Goal: Task Accomplishment & Management: Use online tool/utility

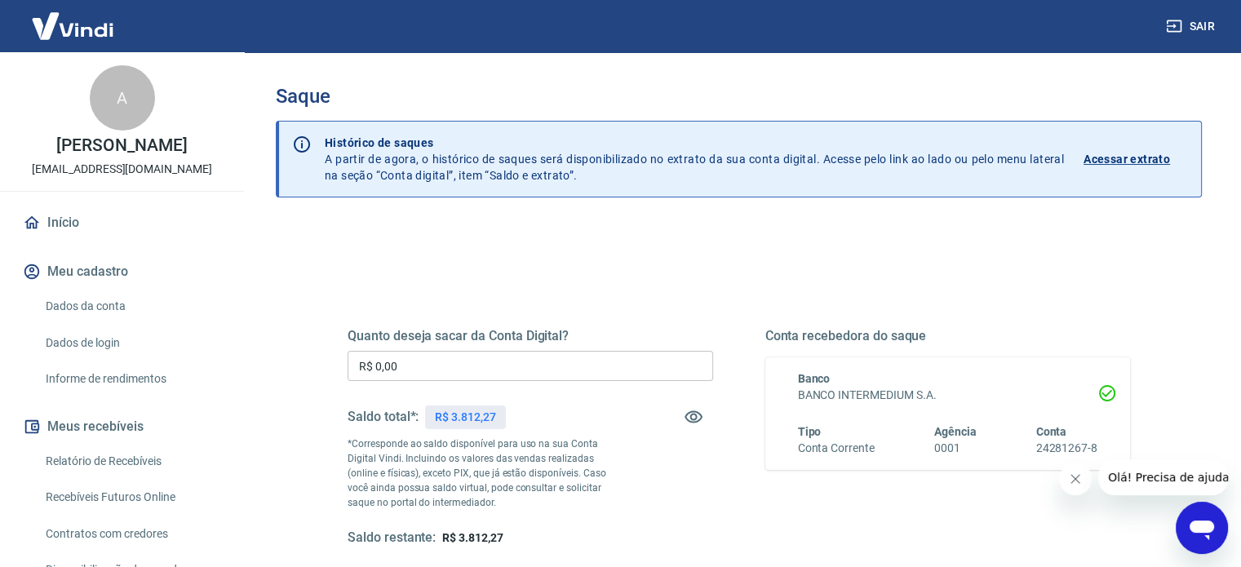
click at [493, 364] on input "R$ 0,00" at bounding box center [530, 366] width 365 height 30
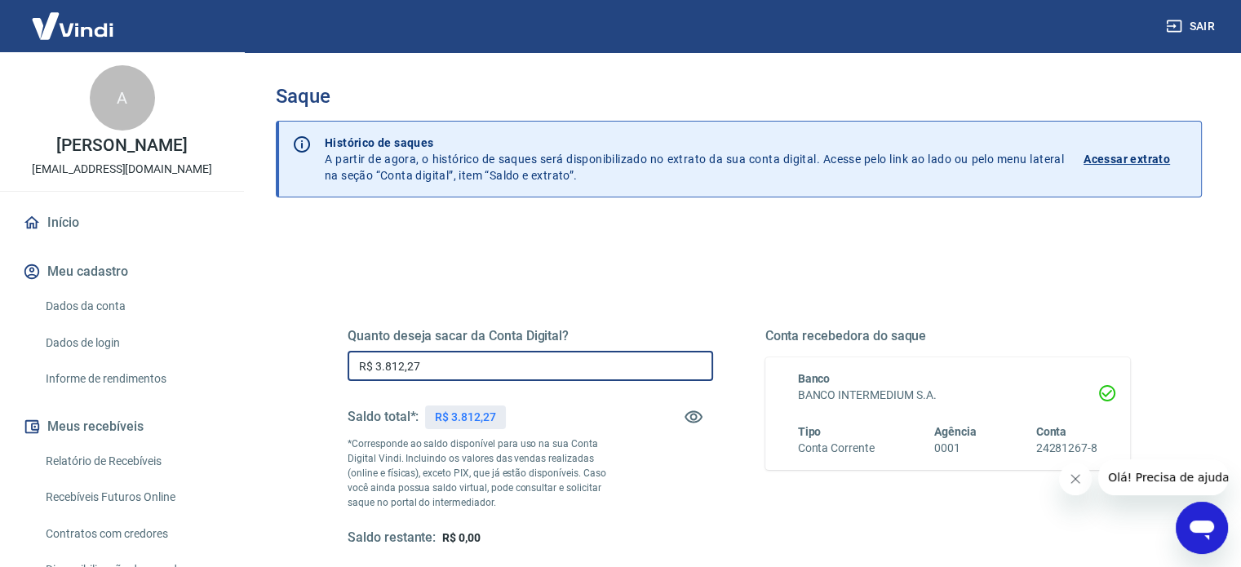
type input "R$ 3.812,27"
click at [1084, 484] on button "Fechar mensagem da empresa" at bounding box center [1075, 479] width 33 height 33
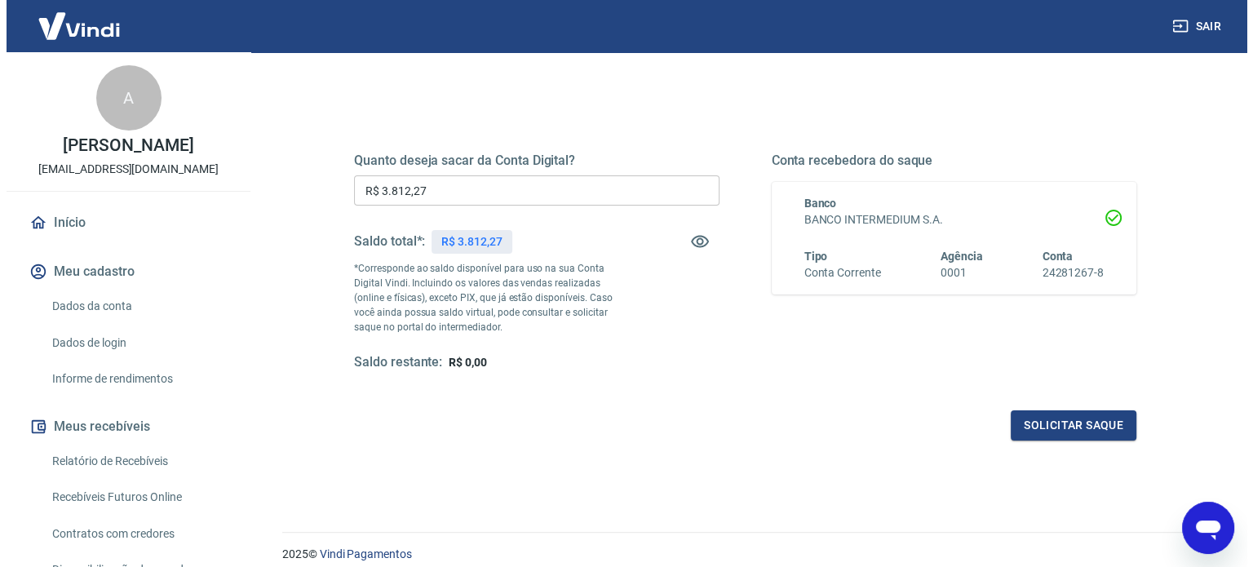
scroll to position [238, 0]
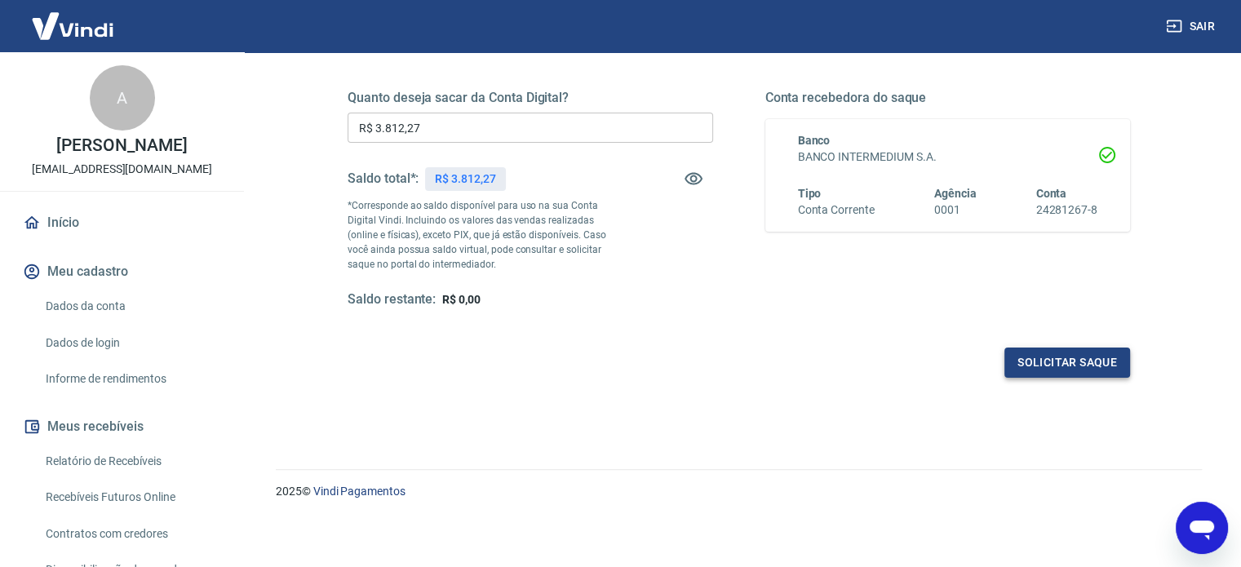
click at [1080, 370] on button "Solicitar saque" at bounding box center [1067, 363] width 126 height 30
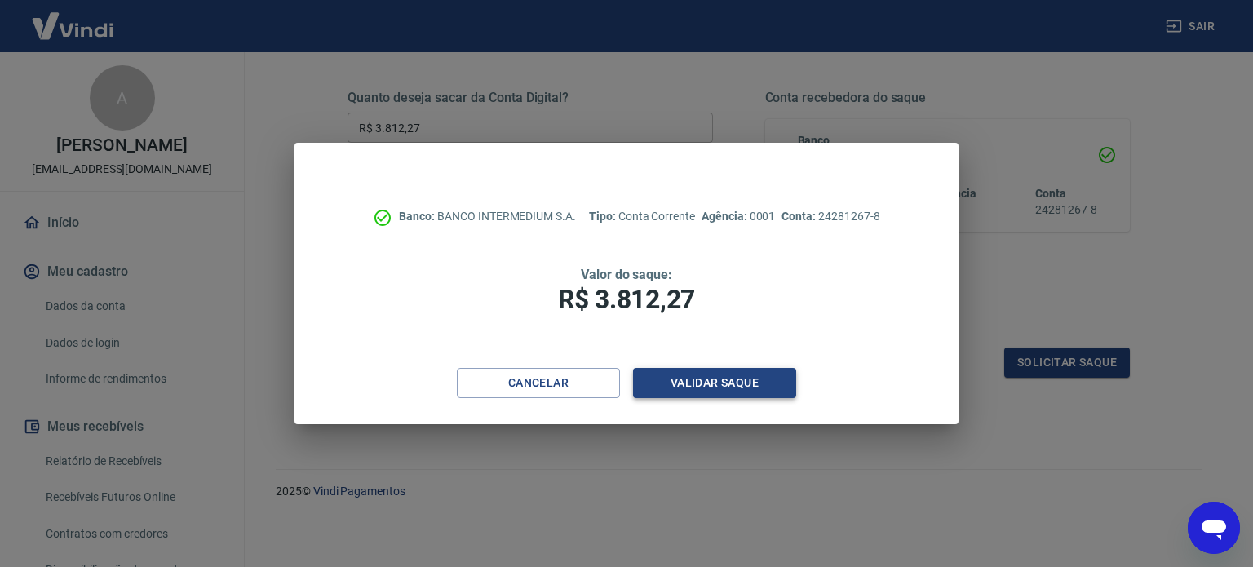
click at [706, 388] on button "Validar saque" at bounding box center [714, 383] width 163 height 30
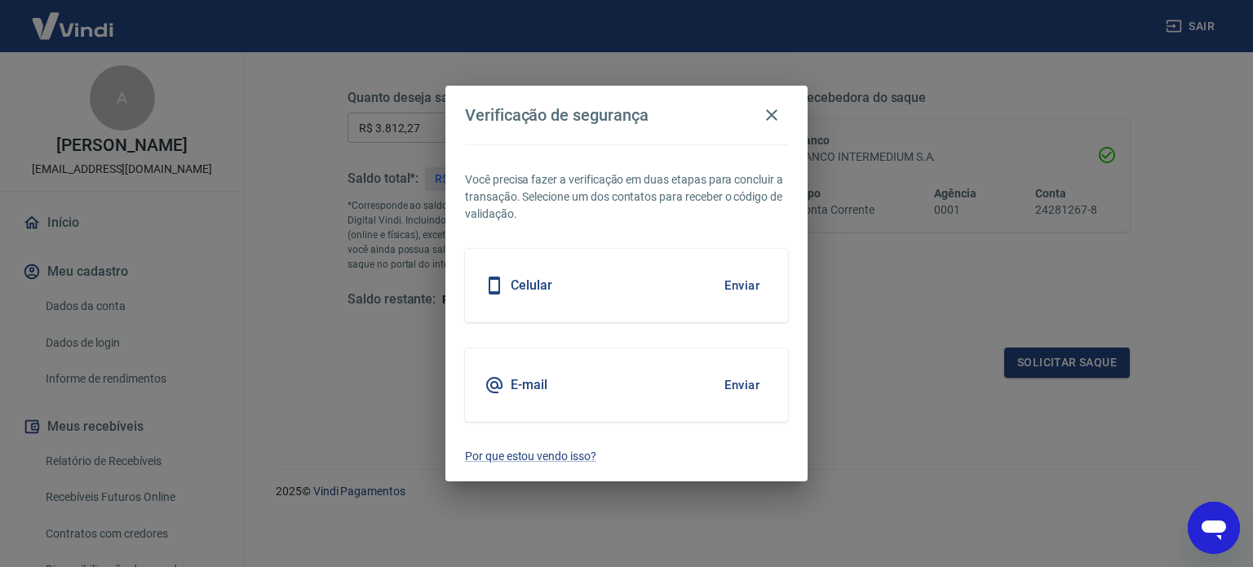
click at [734, 391] on button "Enviar" at bounding box center [741, 385] width 53 height 34
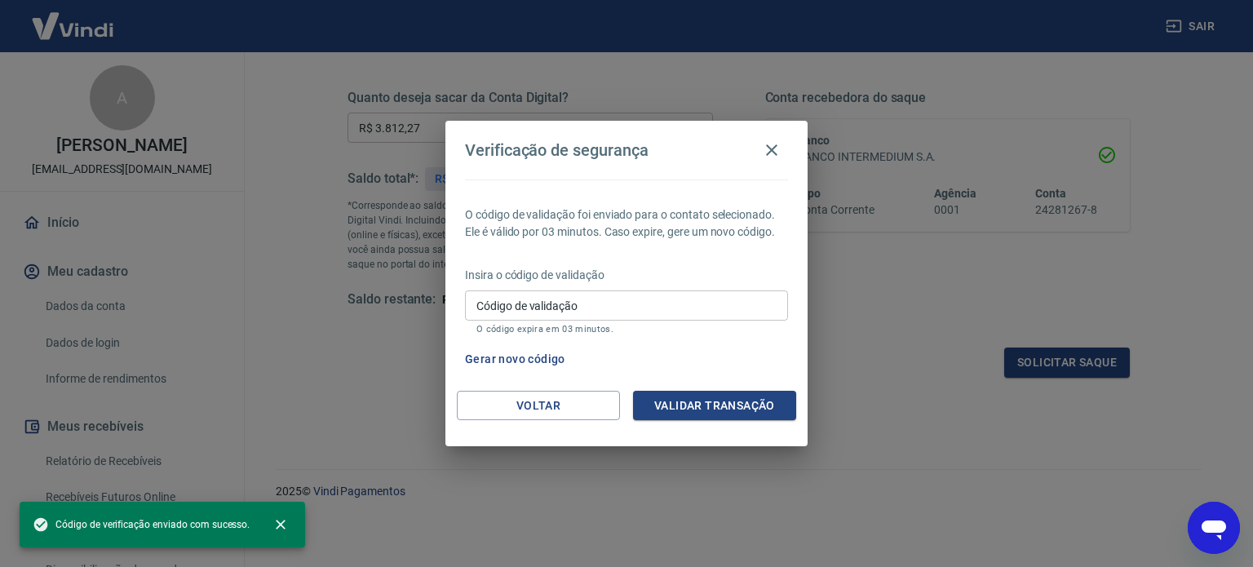
click at [750, 382] on div "O código de validação foi enviado para o contato selecionado. Ele é válido por …" at bounding box center [626, 284] width 362 height 211
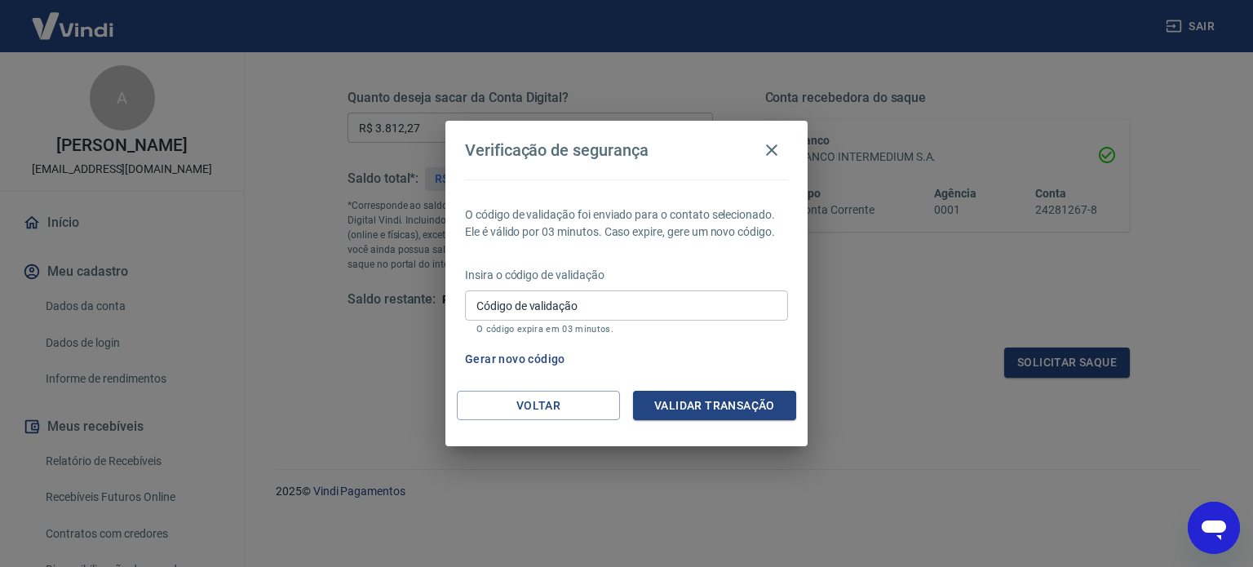
click at [715, 335] on div "Insira o código de validação Código de validação Código de validação O código e…" at bounding box center [626, 302] width 323 height 71
click at [713, 309] on input "Código de validação" at bounding box center [626, 305] width 323 height 30
click at [868, 291] on div "Verificação de segurança O código de validação foi enviado para o contato selec…" at bounding box center [626, 283] width 1253 height 567
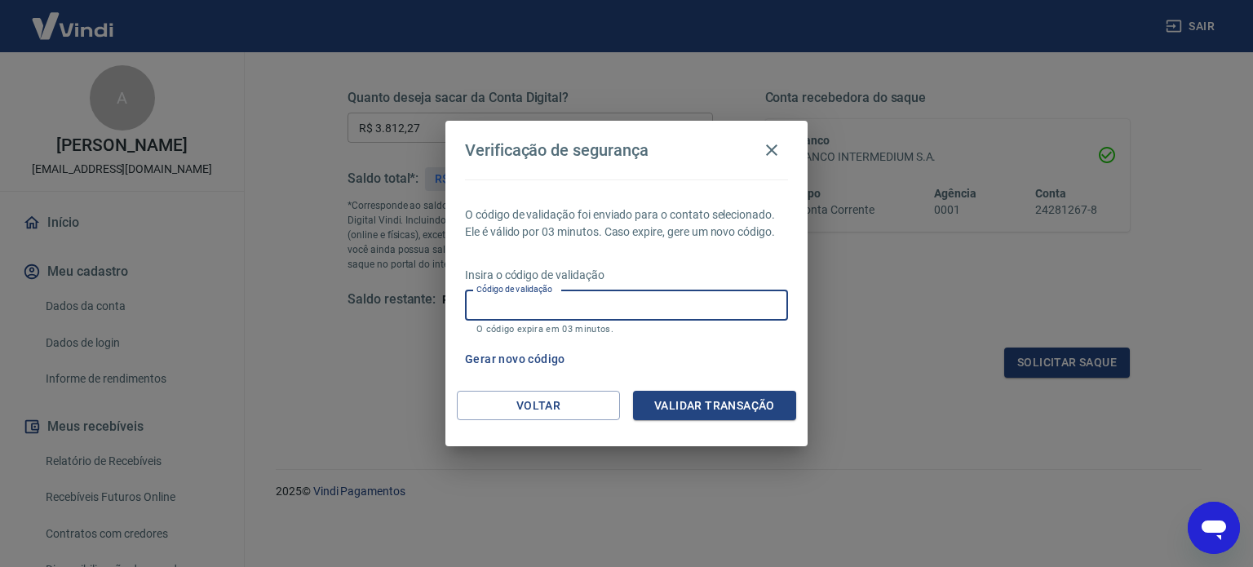
click at [694, 291] on input "Código de validação" at bounding box center [626, 305] width 323 height 30
click at [685, 296] on input "Código de validação" at bounding box center [626, 305] width 323 height 30
click at [711, 237] on p "O código de validação foi enviado para o contato selecionado. Ele é válido por …" at bounding box center [626, 223] width 323 height 34
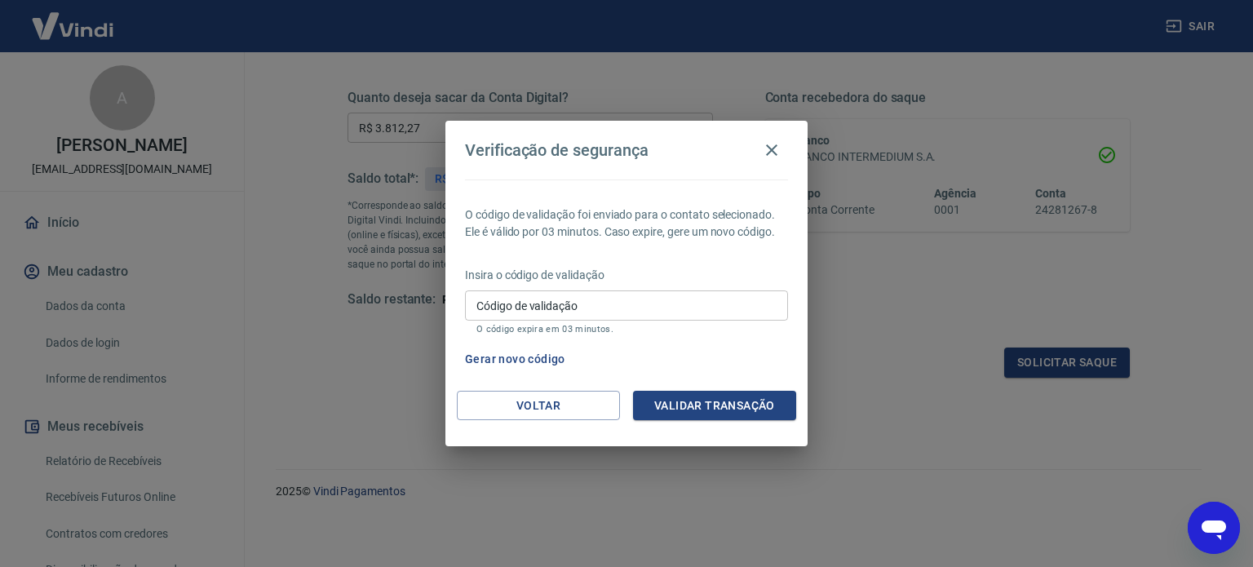
click at [646, 304] on input "Código de validação" at bounding box center [626, 305] width 323 height 30
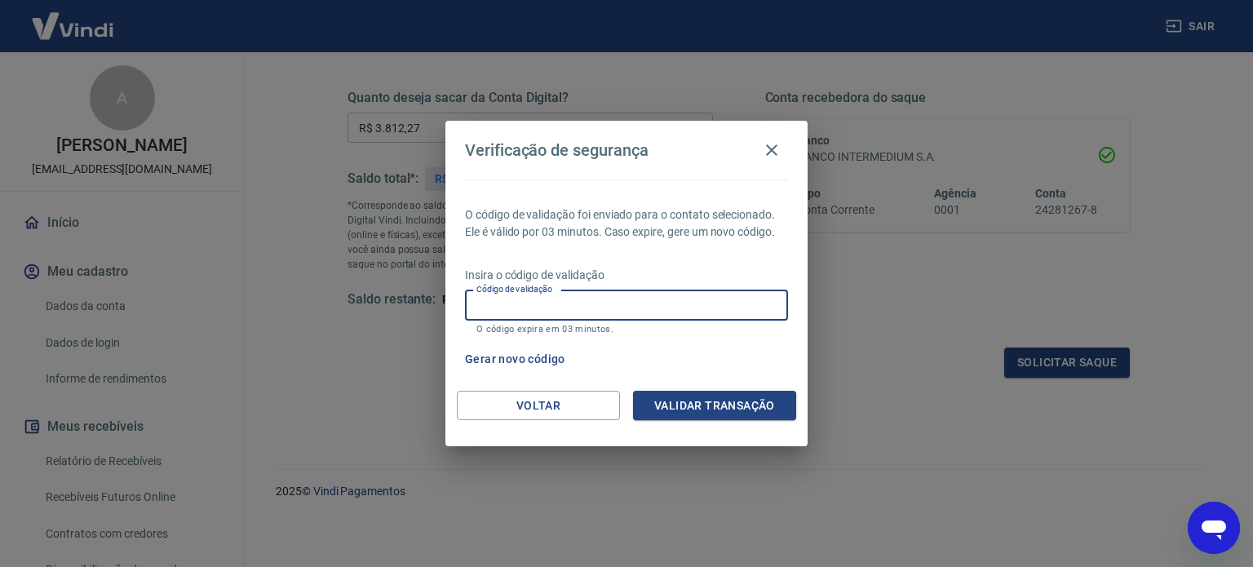
click at [497, 215] on p "O código de validação foi enviado para o contato selecionado. Ele é válido por …" at bounding box center [626, 223] width 323 height 34
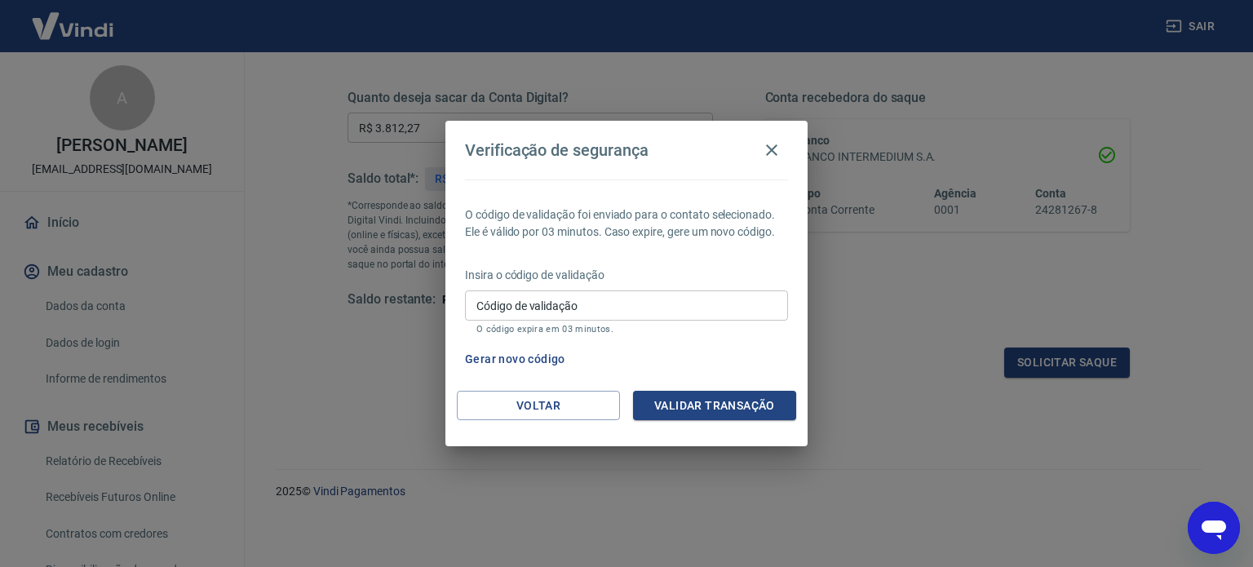
click at [519, 308] on input "Código de validação" at bounding box center [626, 305] width 323 height 30
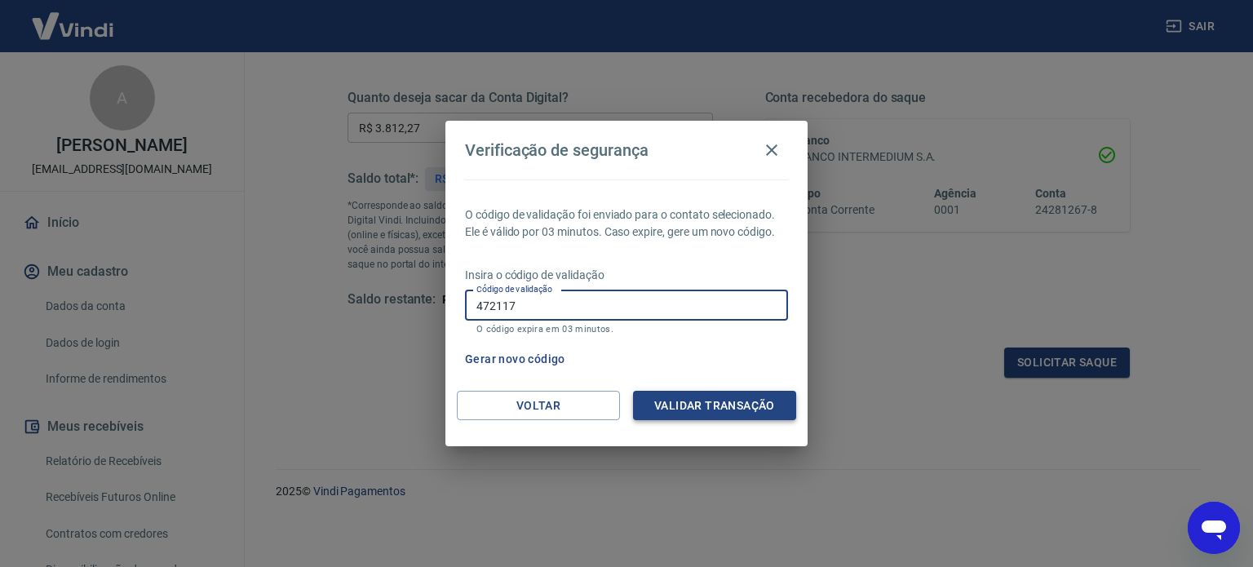
type input "472117"
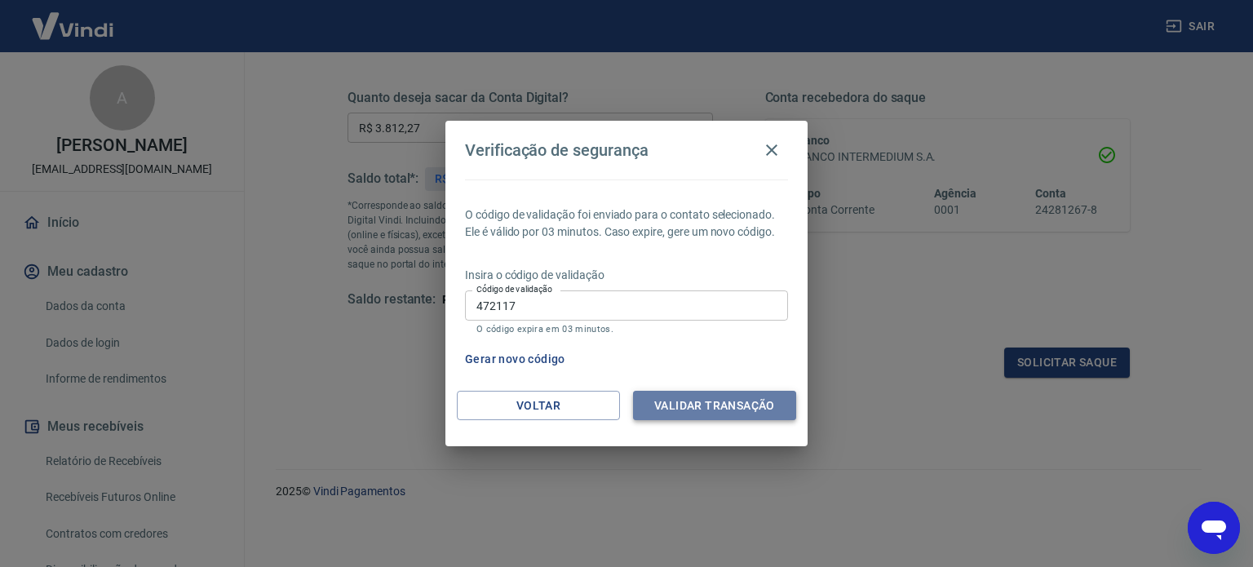
click at [744, 404] on button "Validar transação" at bounding box center [714, 406] width 163 height 30
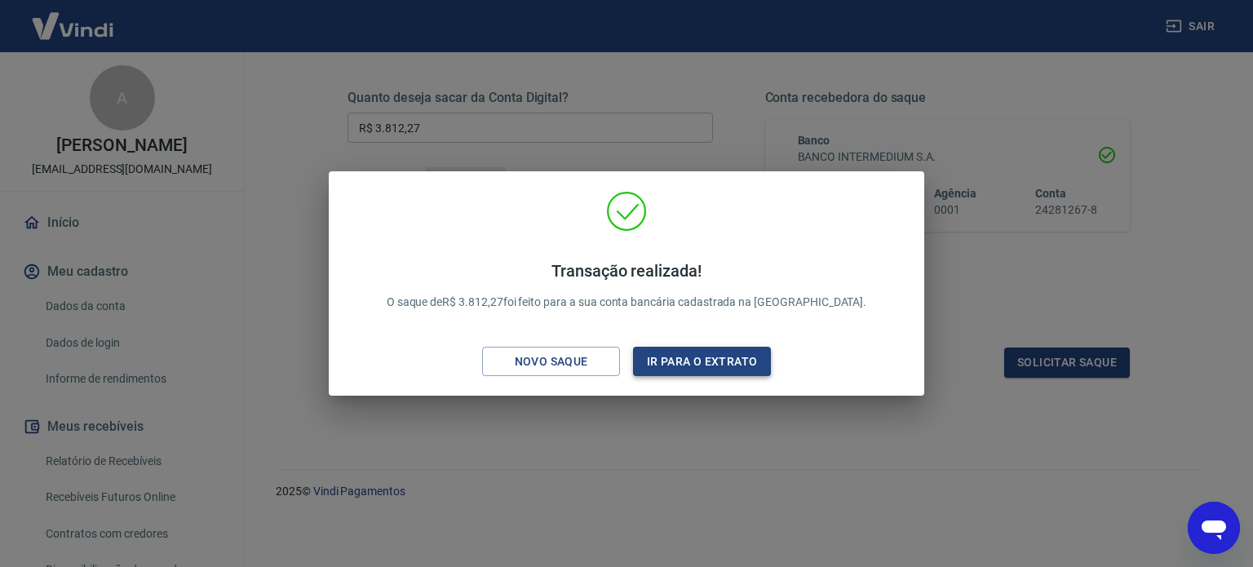
click at [694, 361] on button "Ir para o extrato" at bounding box center [702, 362] width 138 height 30
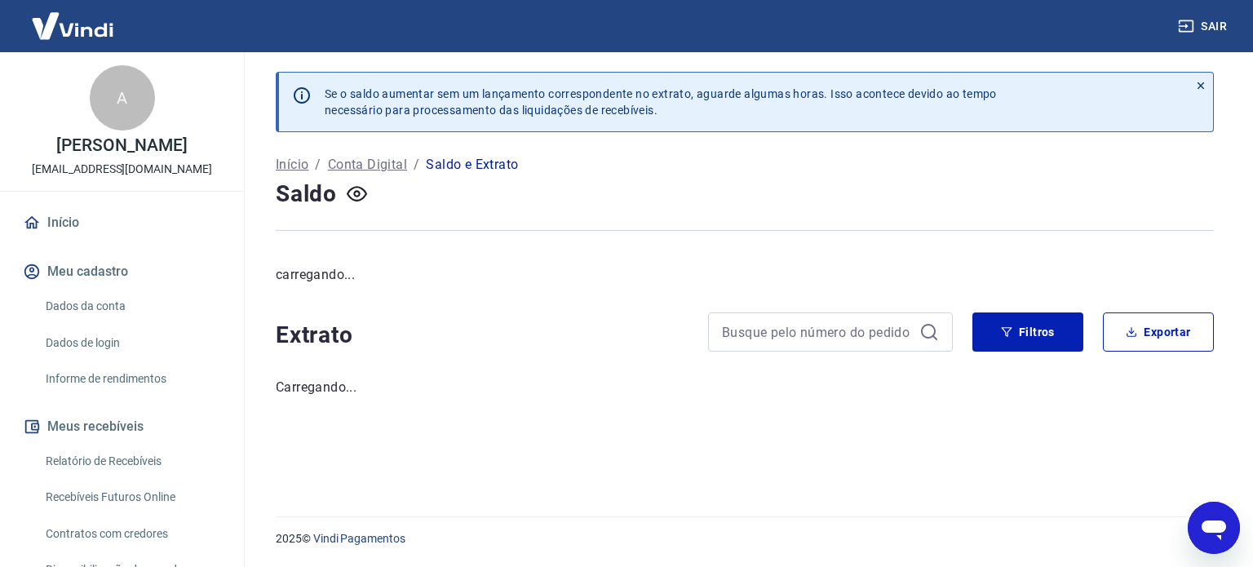
click at [548, 243] on div at bounding box center [745, 230] width 938 height 40
click at [90, 227] on link "Início" at bounding box center [122, 223] width 205 height 36
